Goal: Task Accomplishment & Management: Use online tool/utility

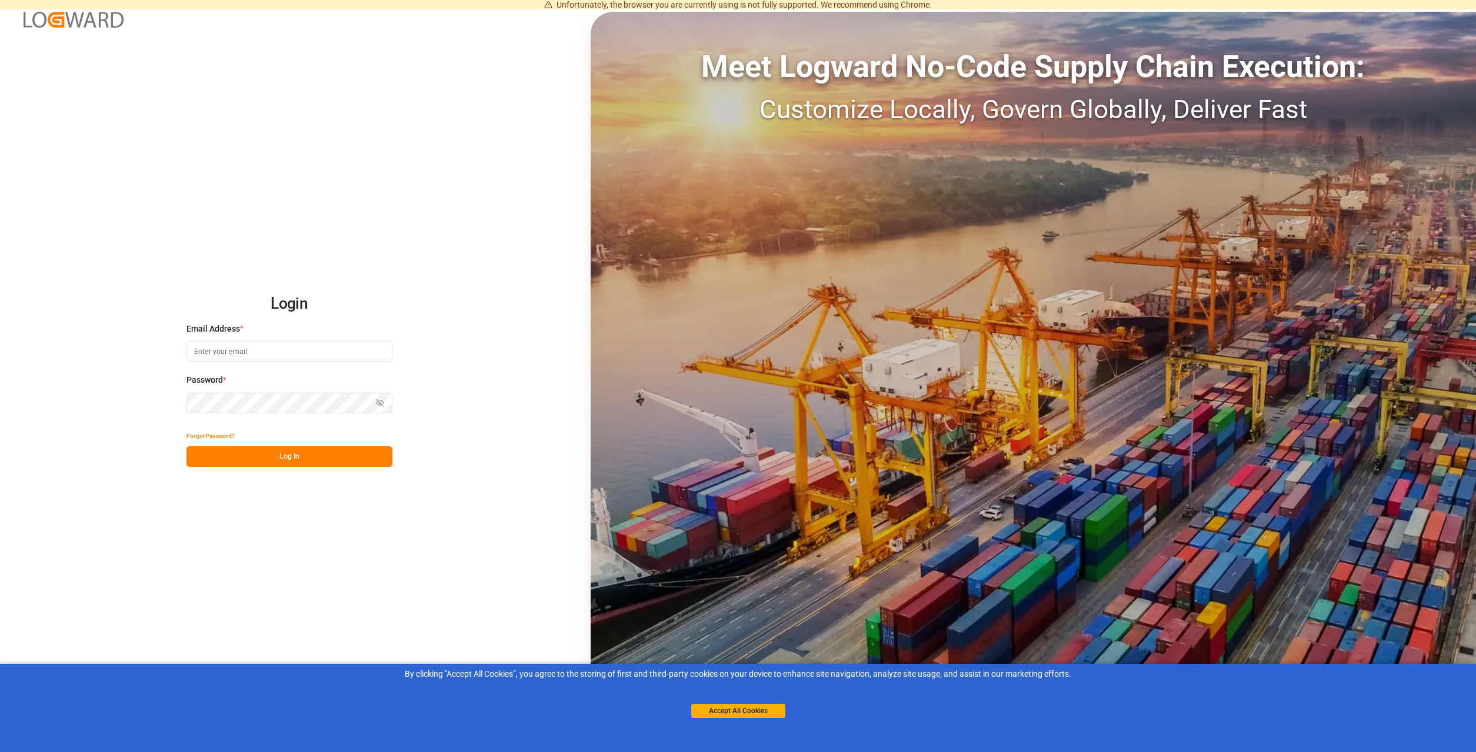
click at [282, 355] on input at bounding box center [289, 351] width 206 height 21
type input "[PERSON_NAME][EMAIL_ADDRESS][DOMAIN_NAME]"
click at [264, 448] on button "Log In" at bounding box center [289, 456] width 206 height 21
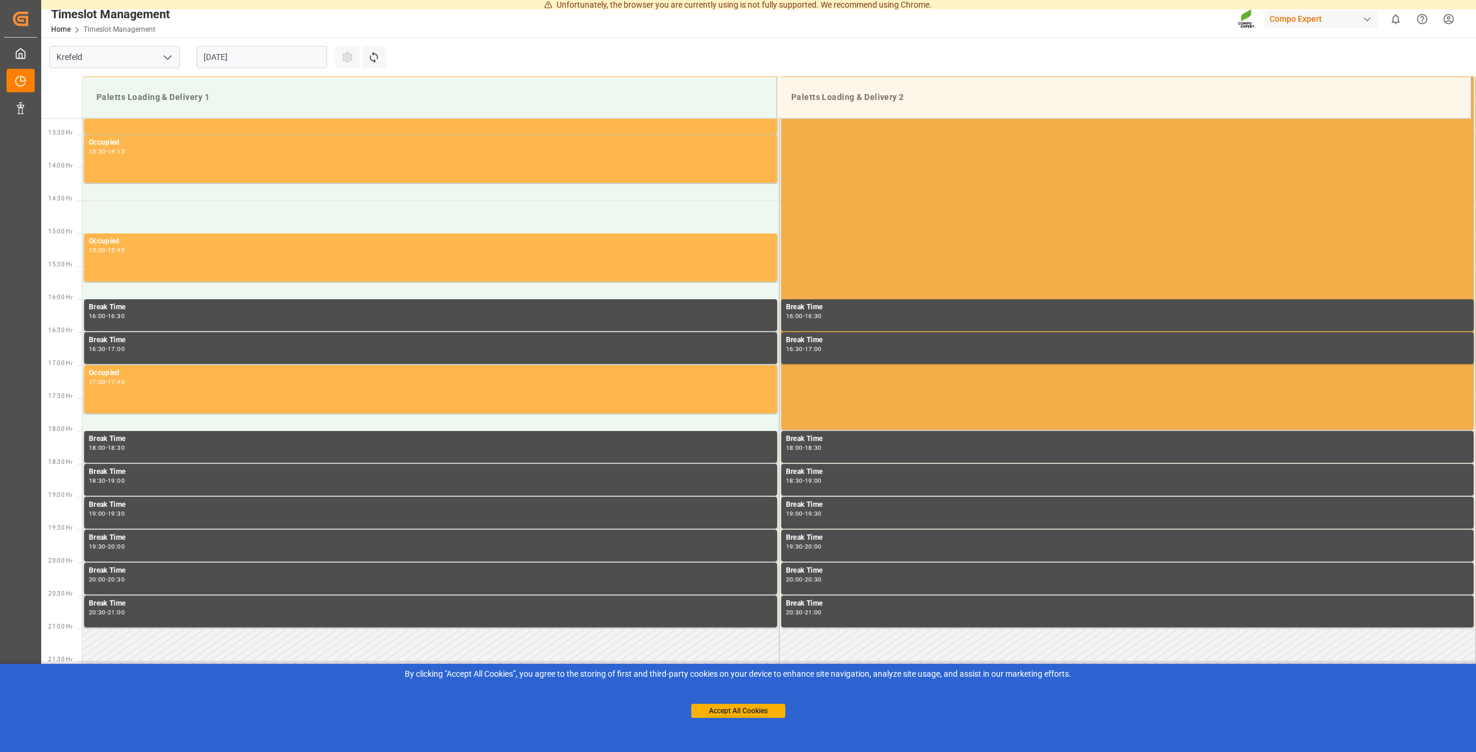
scroll to position [873, 0]
